Goal: Complete application form

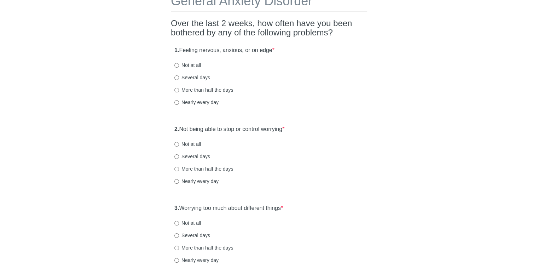
scroll to position [59, 0]
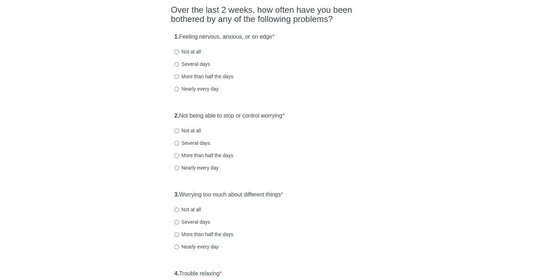
click at [190, 88] on label "Nearly every day" at bounding box center [196, 88] width 44 height 7
click at [179, 88] on input "Nearly every day" at bounding box center [176, 89] width 5 height 5
radio input "true"
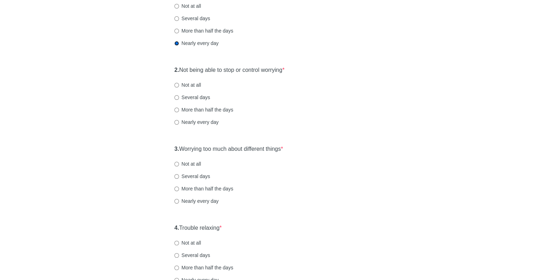
scroll to position [118, 0]
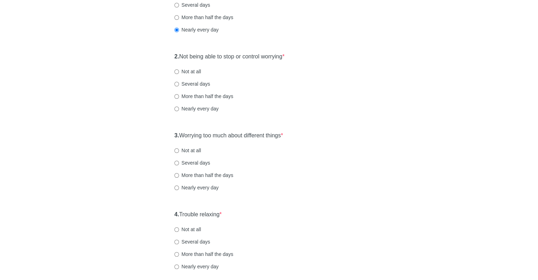
click at [184, 108] on label "Nearly every day" at bounding box center [196, 108] width 44 height 7
click at [179, 108] on input "Nearly every day" at bounding box center [176, 108] width 5 height 5
radio input "true"
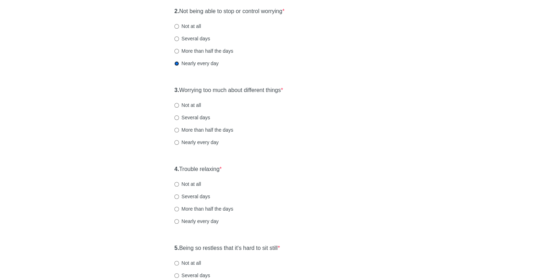
scroll to position [177, 0]
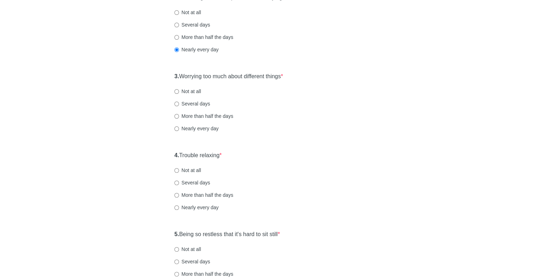
click at [184, 131] on label "Nearly every day" at bounding box center [196, 128] width 44 height 7
click at [179, 131] on input "Nearly every day" at bounding box center [176, 128] width 5 height 5
radio input "true"
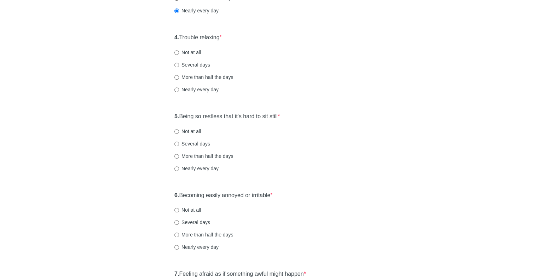
click at [192, 86] on label "Nearly every day" at bounding box center [196, 89] width 44 height 7
click at [179, 87] on input "Nearly every day" at bounding box center [176, 89] width 5 height 5
radio input "true"
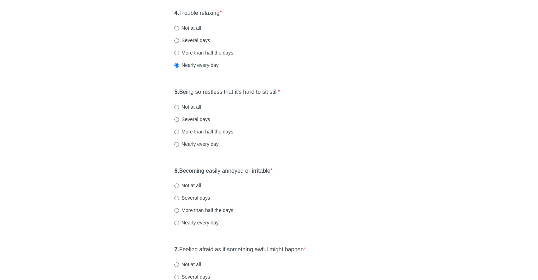
click at [344, 165] on div "General Anxiety Disorder Over the last 2 weeks, how often have you been bothere…" at bounding box center [269, 13] width 207 height 615
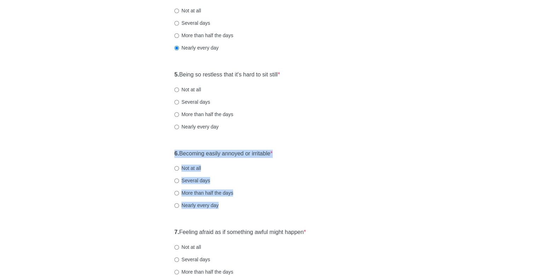
scroll to position [301, 0]
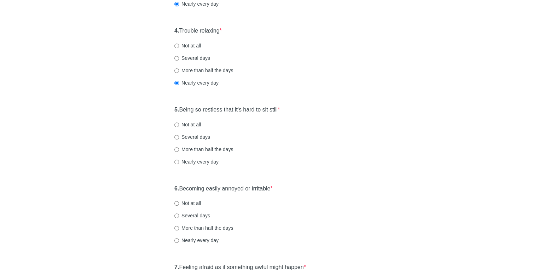
click at [290, 144] on div "5. Being so restless that it's hard to sit still * Not at all Several days More…" at bounding box center [269, 139] width 196 height 74
click at [184, 135] on label "Several days" at bounding box center [192, 136] width 36 height 7
click at [179, 135] on input "Several days" at bounding box center [176, 137] width 5 height 5
radio input "true"
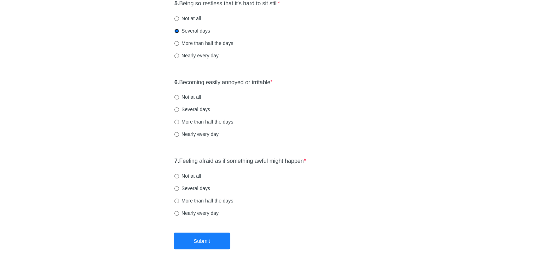
scroll to position [419, 0]
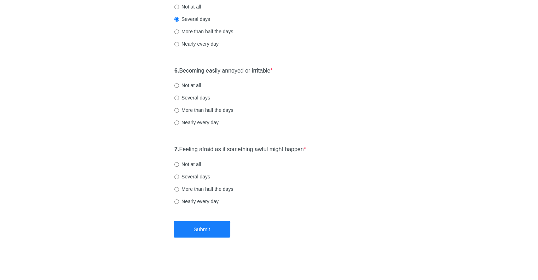
click at [181, 96] on label "Several days" at bounding box center [192, 97] width 36 height 7
click at [179, 96] on input "Several days" at bounding box center [176, 98] width 5 height 5
radio input "true"
click at [188, 176] on label "Several days" at bounding box center [192, 176] width 36 height 7
click at [179, 176] on input "Several days" at bounding box center [176, 176] width 5 height 5
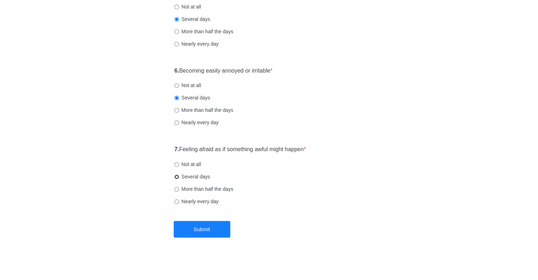
radio input "true"
click at [201, 230] on button "Submit" at bounding box center [202, 229] width 57 height 17
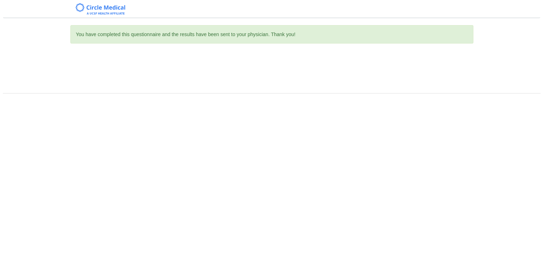
scroll to position [0, 0]
